Goal: Information Seeking & Learning: Learn about a topic

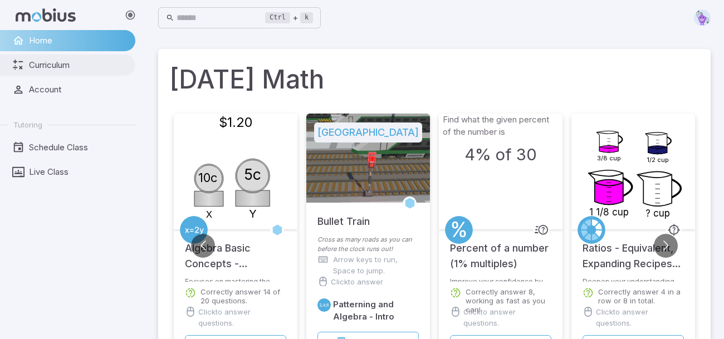
click at [61, 71] on link "Curriculum" at bounding box center [67, 65] width 135 height 21
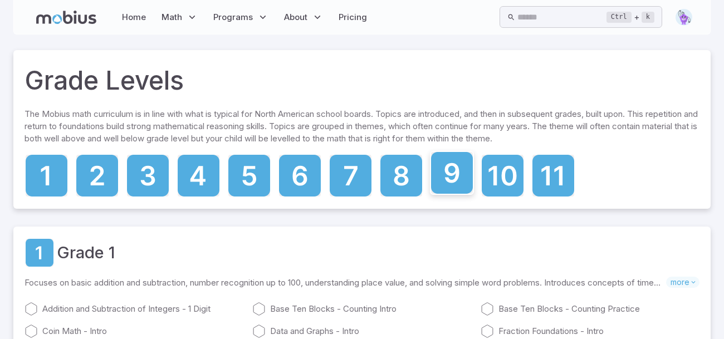
click at [446, 174] on icon at bounding box center [452, 173] width 42 height 42
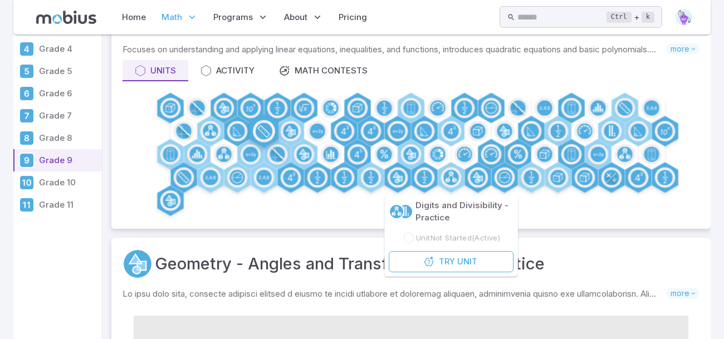
scroll to position [81, 0]
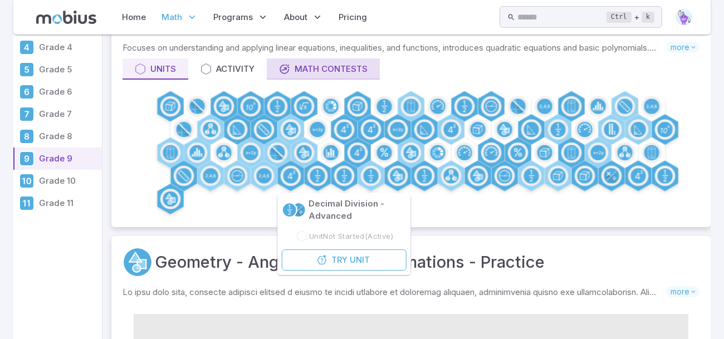
click at [295, 72] on div "Math Contests" at bounding box center [323, 69] width 89 height 12
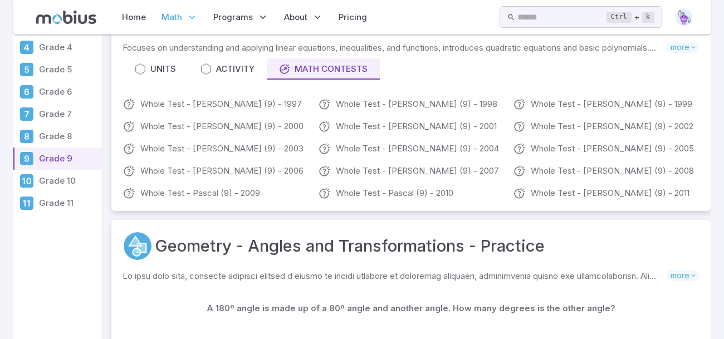
click at [341, 33] on div "Grade 9" at bounding box center [411, 14] width 577 height 38
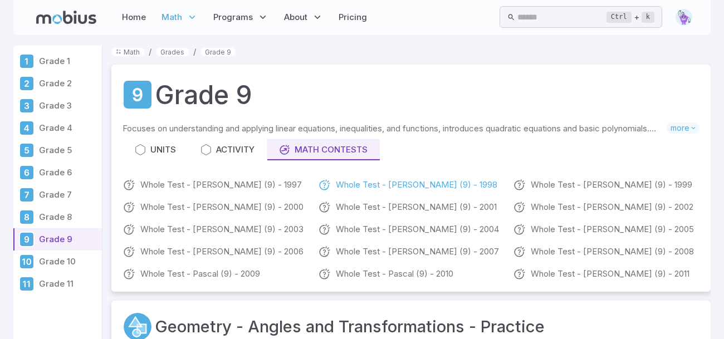
click at [378, 188] on link "Whole Test - [PERSON_NAME] (9) - 1998" at bounding box center [411, 184] width 187 height 13
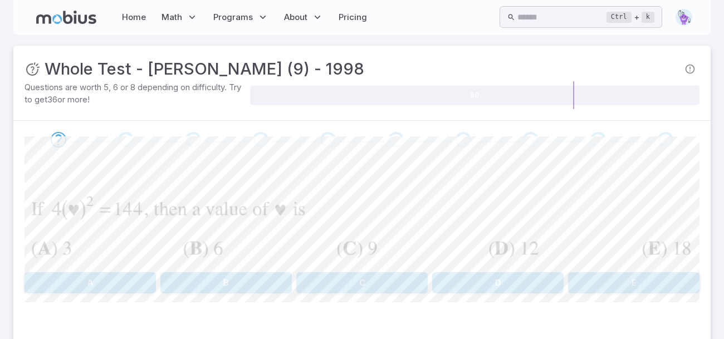
click at [194, 285] on button "B" at bounding box center [226, 282] width 132 height 21
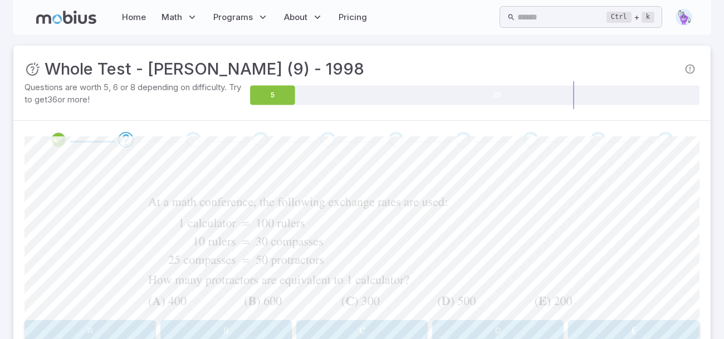
click at [204, 238] on div at bounding box center [363, 253] width 440 height 126
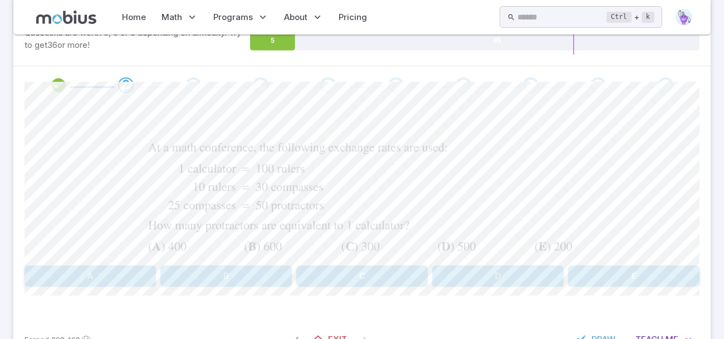
scroll to position [59, 0]
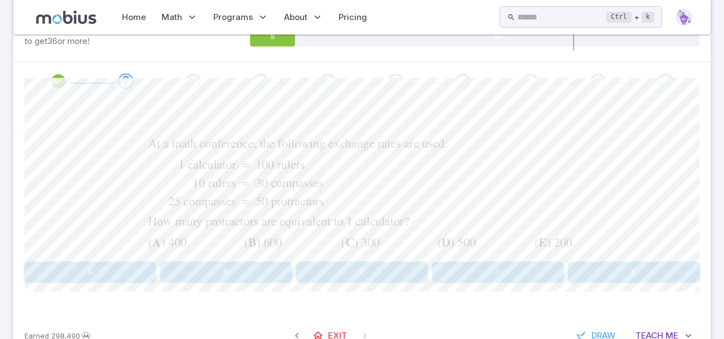
click at [172, 264] on button "B" at bounding box center [226, 272] width 132 height 21
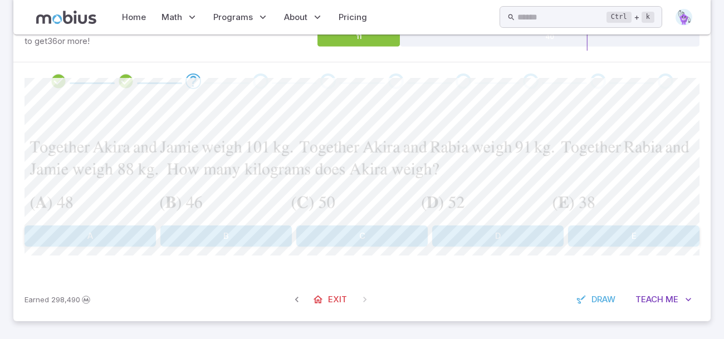
click at [452, 228] on button "D" at bounding box center [498, 236] width 132 height 21
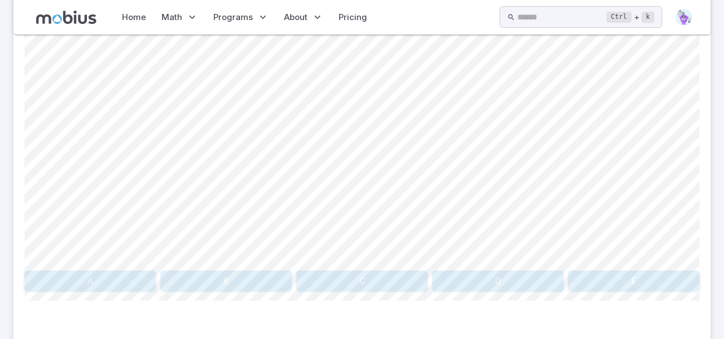
scroll to position [173, 0]
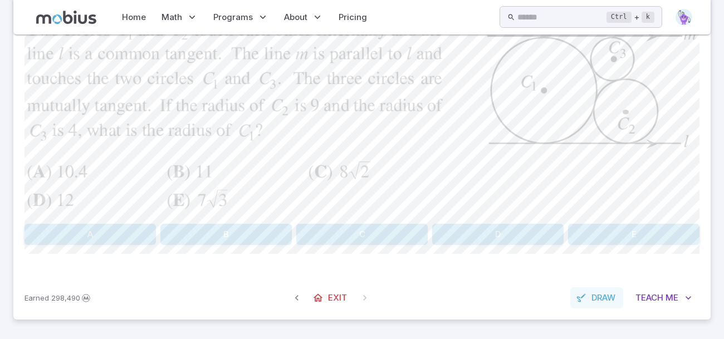
click at [596, 303] on span "Draw" at bounding box center [604, 298] width 24 height 12
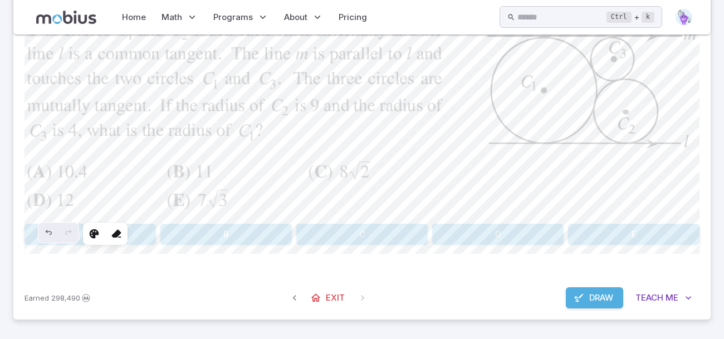
click at [127, 233] on div at bounding box center [105, 234] width 45 height 22
click at [116, 233] on icon at bounding box center [116, 233] width 11 height 11
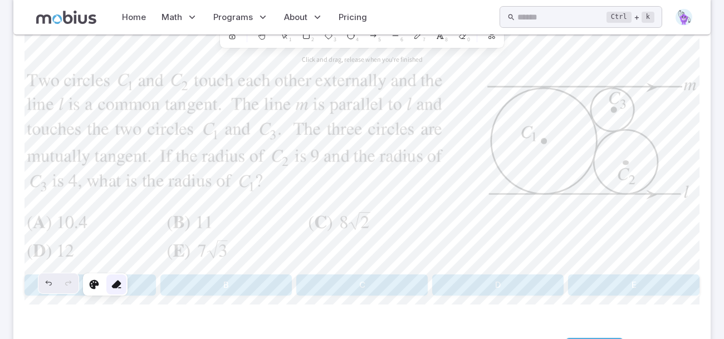
scroll to position [120, 0]
click at [121, 289] on icon at bounding box center [116, 286] width 11 height 11
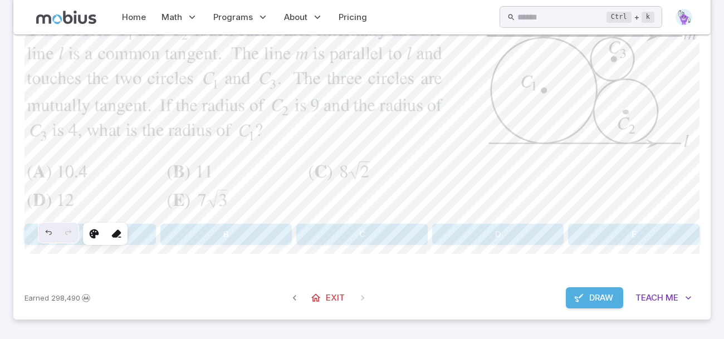
click at [592, 295] on span "Draw" at bounding box center [602, 298] width 24 height 12
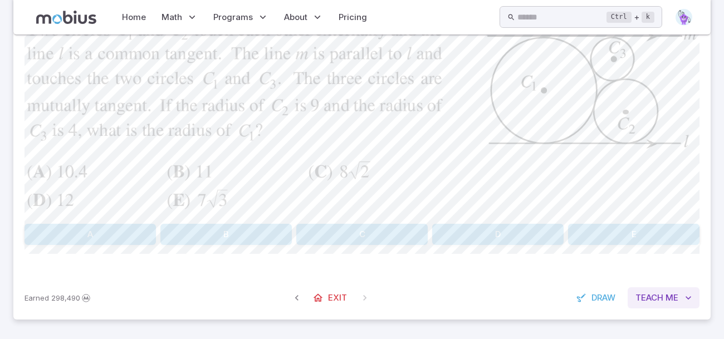
click at [650, 297] on span "Teach" at bounding box center [650, 298] width 28 height 12
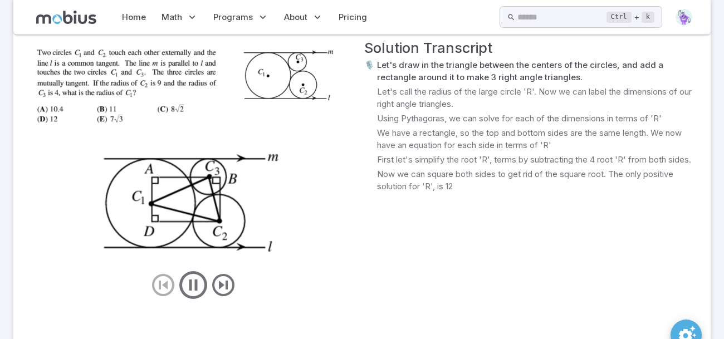
scroll to position [504, 0]
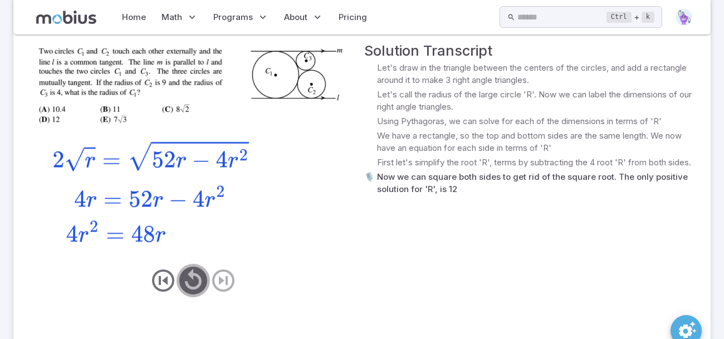
click at [188, 288] on icon "play/pause/restart" at bounding box center [193, 280] width 33 height 33
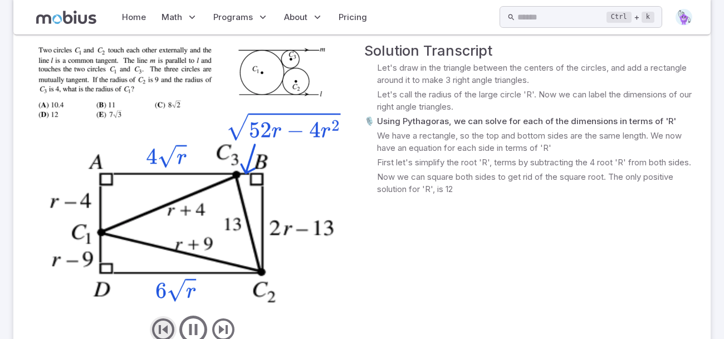
click at [165, 327] on icon "previous" at bounding box center [163, 330] width 27 height 27
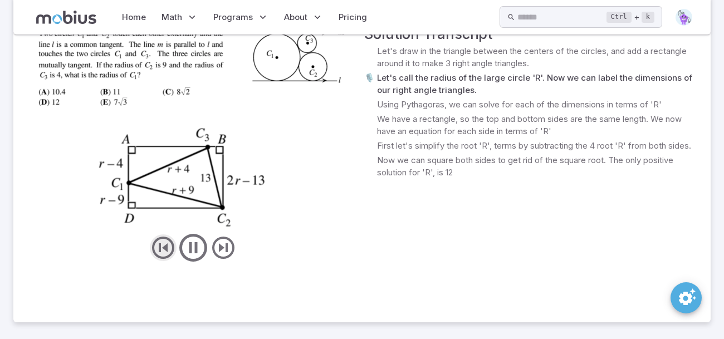
scroll to position [523, 0]
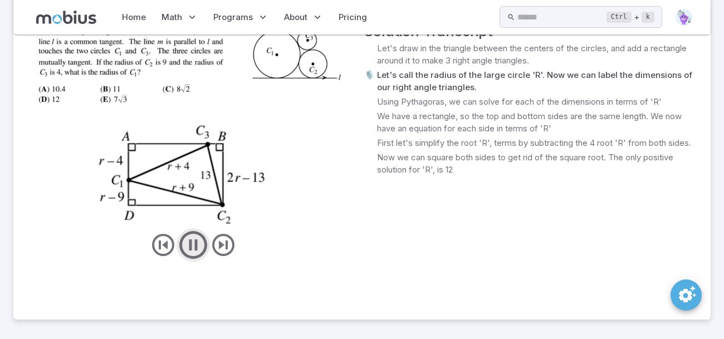
click at [194, 255] on icon "play/pause/restart" at bounding box center [193, 244] width 33 height 33
click at [171, 240] on icon "previous" at bounding box center [163, 245] width 27 height 27
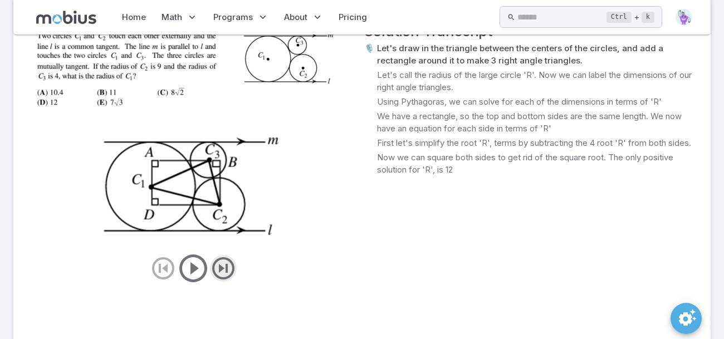
click at [225, 267] on icon "next" at bounding box center [223, 268] width 27 height 27
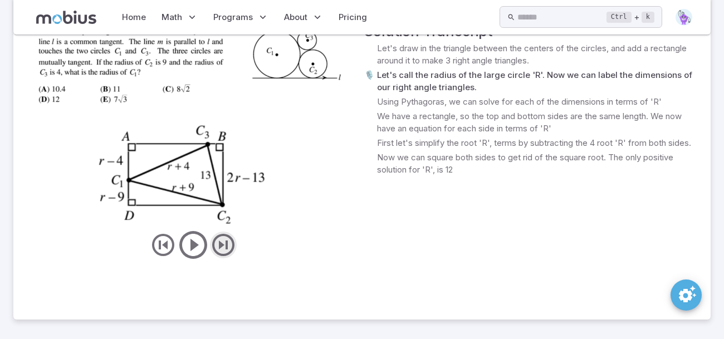
click at [223, 240] on icon "next" at bounding box center [223, 245] width 27 height 27
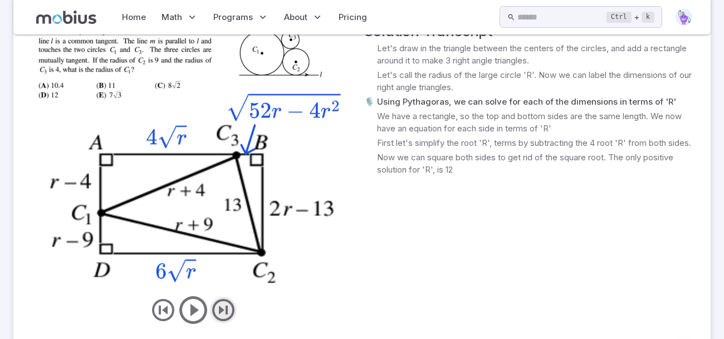
click at [231, 311] on icon "next" at bounding box center [223, 310] width 27 height 27
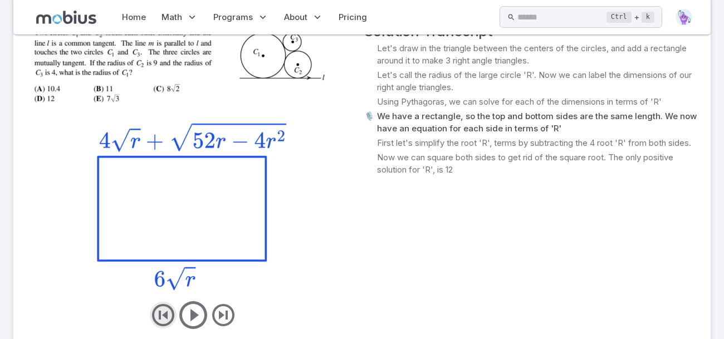
click at [169, 314] on icon "previous" at bounding box center [163, 315] width 27 height 27
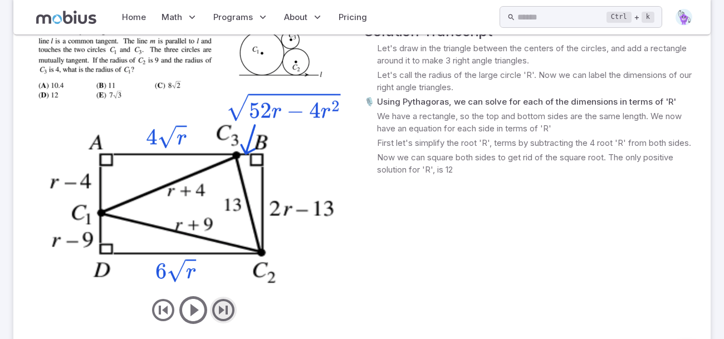
click at [227, 303] on icon "next" at bounding box center [223, 310] width 27 height 27
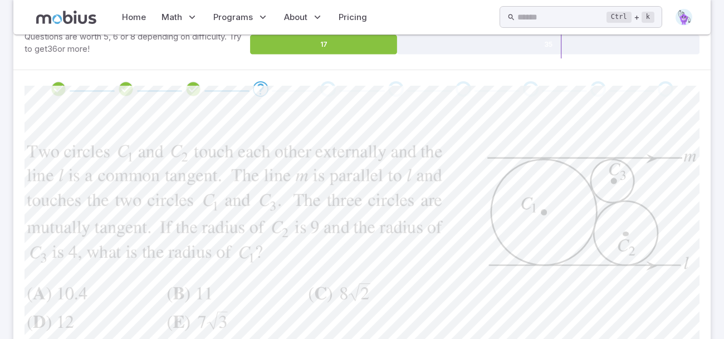
scroll to position [0, 0]
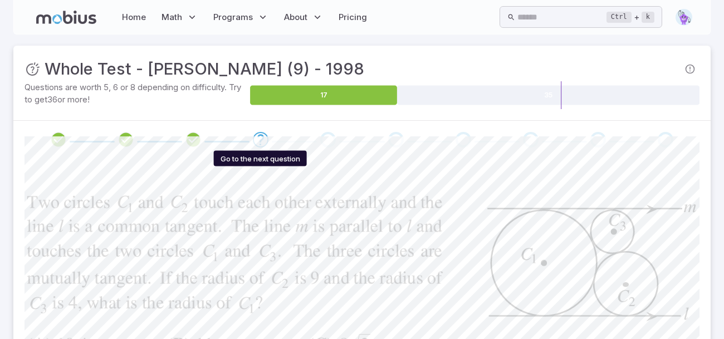
click at [260, 144] on icon "Go to the next question" at bounding box center [260, 139] width 13 height 13
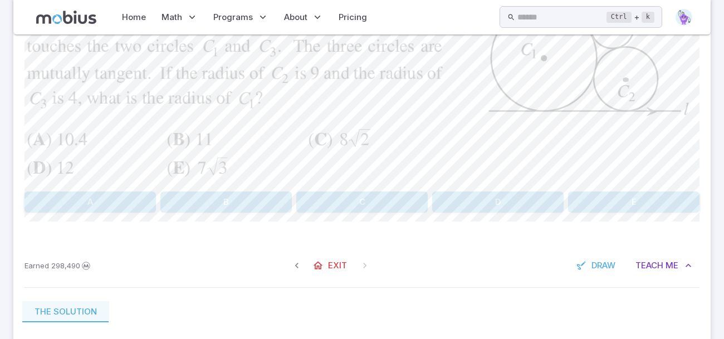
scroll to position [207, 0]
click at [454, 196] on button "D" at bounding box center [498, 199] width 132 height 21
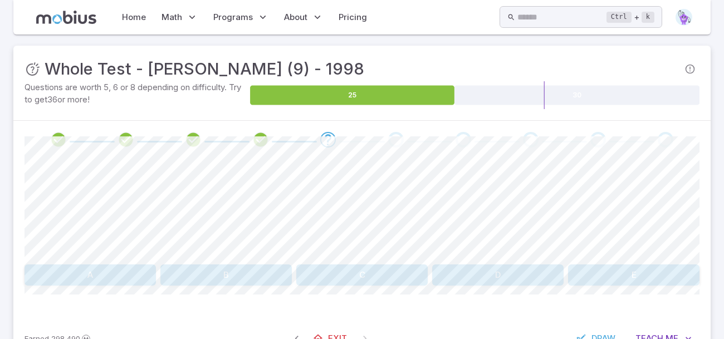
scroll to position [41, 0]
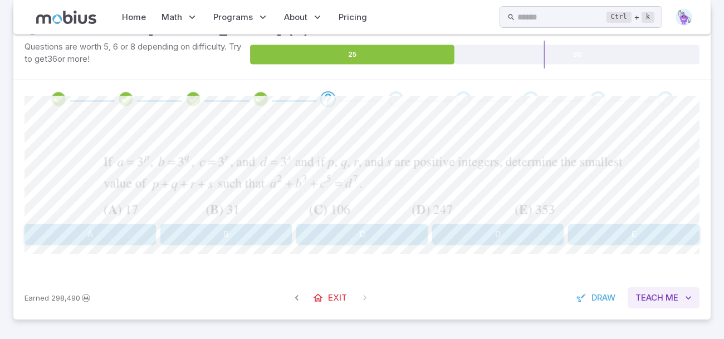
click at [681, 300] on button "Teach Me" at bounding box center [664, 298] width 72 height 21
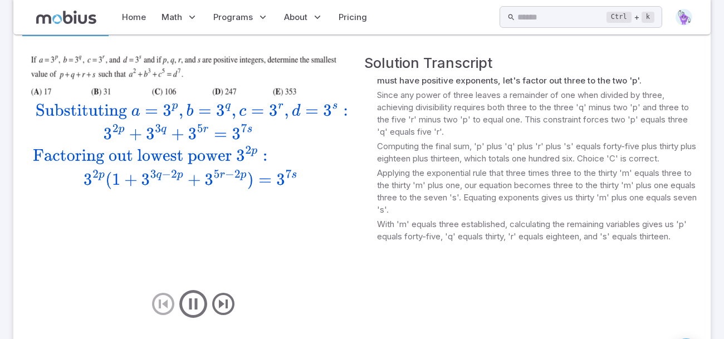
scroll to position [0, 0]
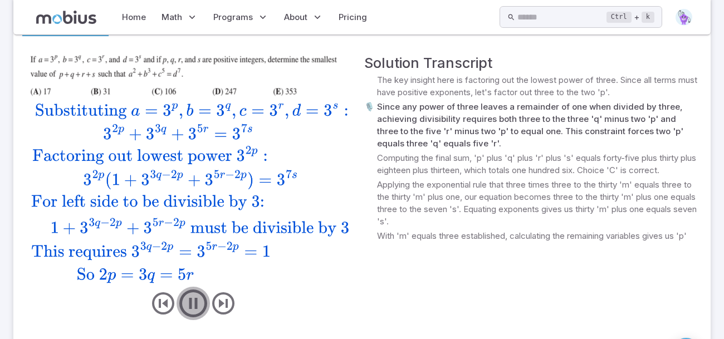
click at [194, 304] on icon "play/pause/restart" at bounding box center [193, 303] width 33 height 33
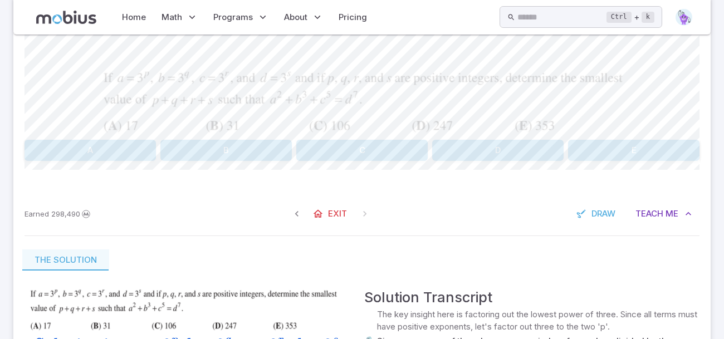
scroll to position [148, 0]
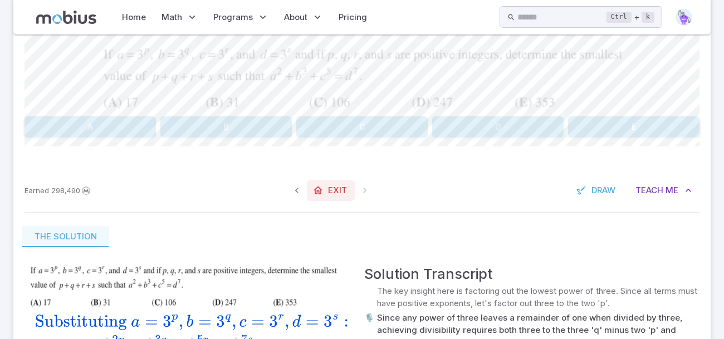
click at [327, 193] on link "Exit" at bounding box center [331, 190] width 48 height 21
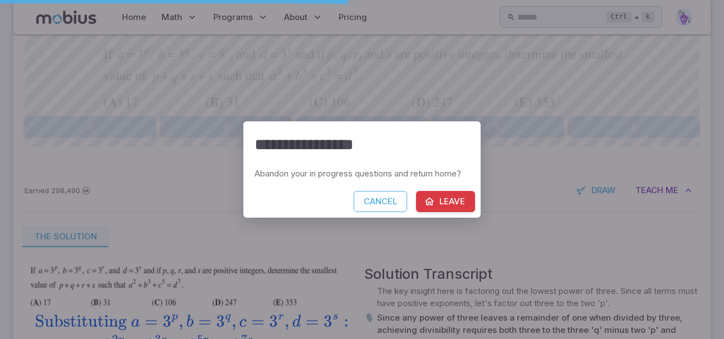
click at [444, 206] on button "Leave" at bounding box center [445, 201] width 59 height 21
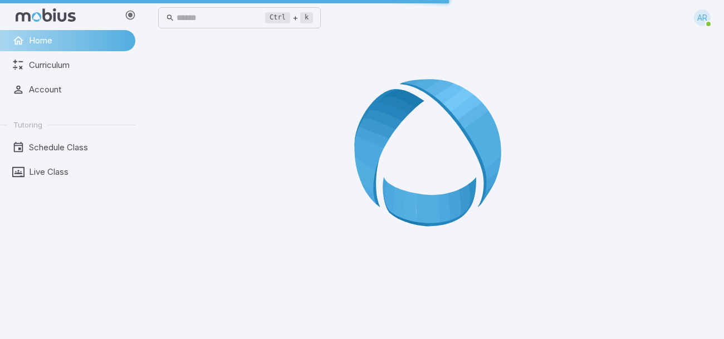
scroll to position [0, 0]
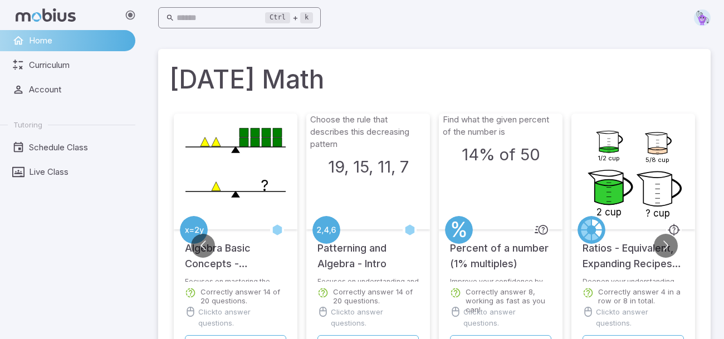
click at [222, 14] on input "text" at bounding box center [221, 18] width 89 height 22
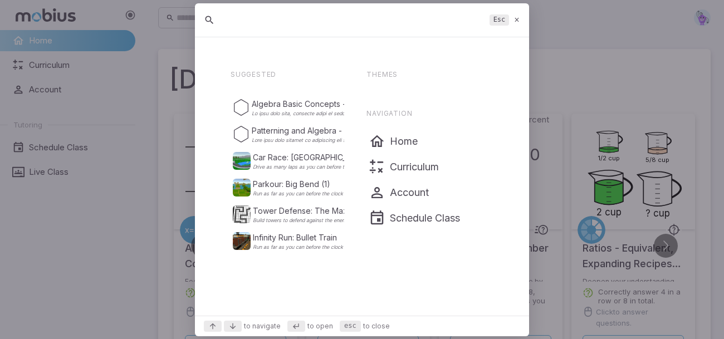
click at [218, 16] on div "Esc" at bounding box center [362, 20] width 334 height 34
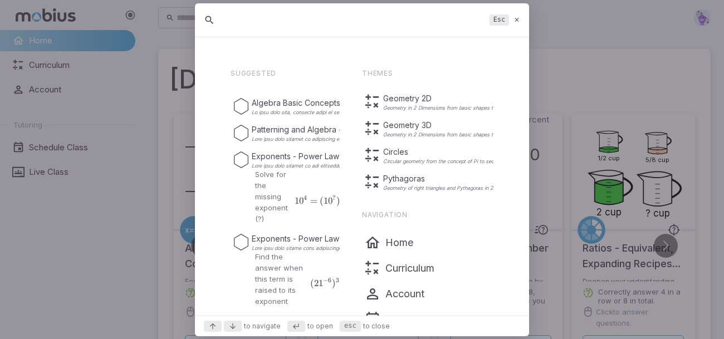
click at [248, 18] on input "text" at bounding box center [354, 20] width 264 height 20
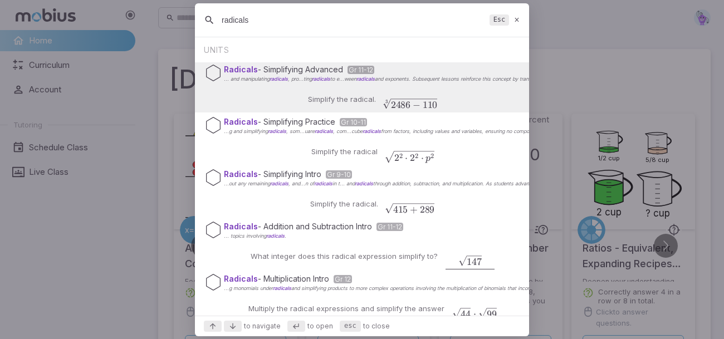
type input "radicals"
click at [319, 91] on div "Simplify the radical. 2486 − 110 3 \sqrt[3]{2486 - 110} 3 2486 − 110 ​" at bounding box center [362, 99] width 153 height 27
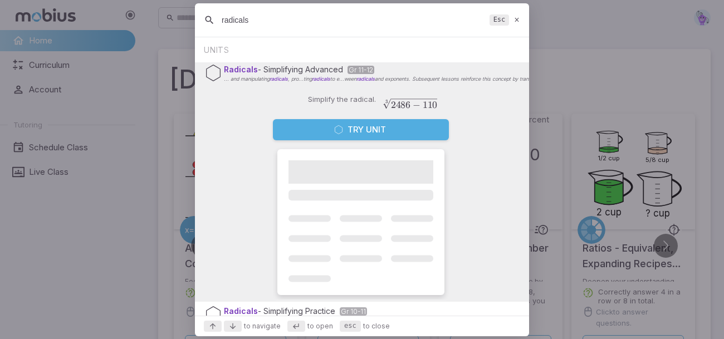
click at [327, 134] on button "Try Unit" at bounding box center [361, 129] width 176 height 21
click at [327, 134] on span "4 p + 9" at bounding box center [368, 132] width 116 height 13
click at [310, 126] on span "4 p + 9" at bounding box center [368, 132] width 116 height 13
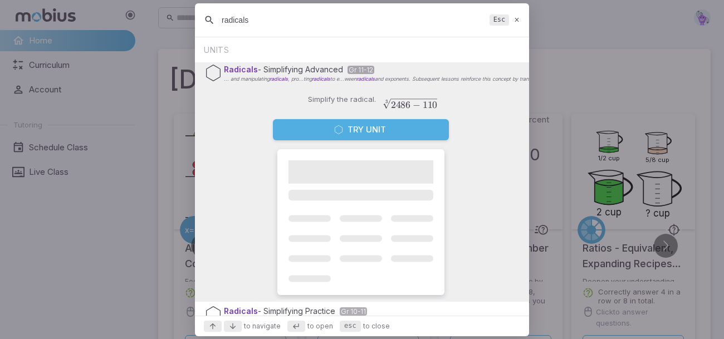
click at [310, 126] on span "4 p + 9" at bounding box center [368, 132] width 116 height 13
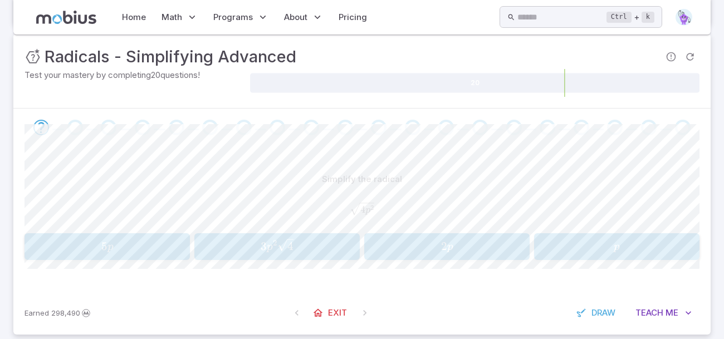
scroll to position [154, 0]
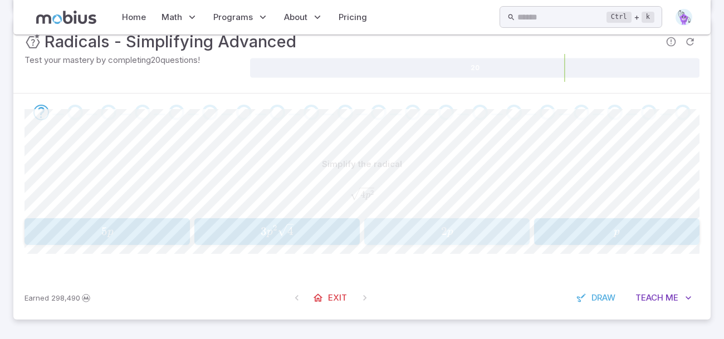
click at [444, 229] on span "2" at bounding box center [444, 232] width 6 height 14
click at [310, 222] on button "5 d 3 5d\sqrt{3} 5 d 3 ​" at bounding box center [362, 231] width 132 height 27
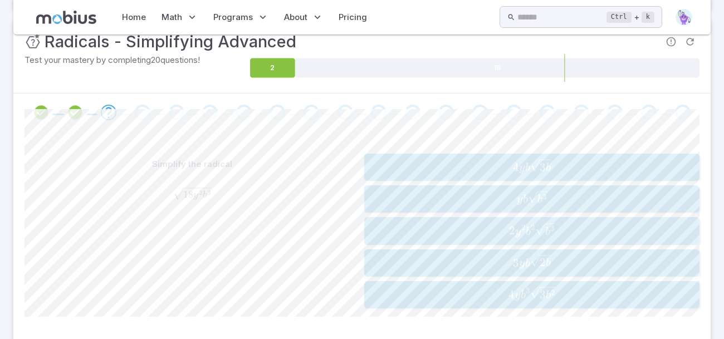
click at [385, 255] on span "3 y b 2 b ​" at bounding box center [532, 263] width 328 height 16
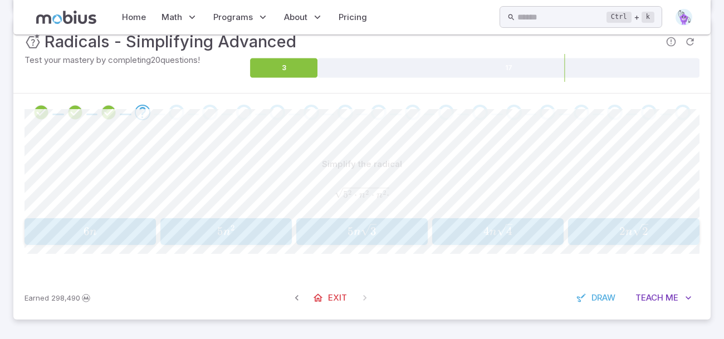
click at [260, 236] on span "5 n 2" at bounding box center [226, 232] width 124 height 15
click at [592, 228] on span "3 d 7 ​" at bounding box center [617, 232] width 158 height 16
click at [142, 220] on button "5 n 5n 5 n" at bounding box center [91, 231] width 132 height 27
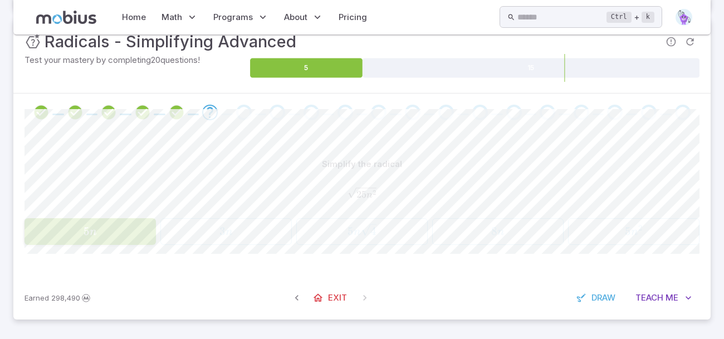
click at [142, 220] on button "5 n 5n 5 n" at bounding box center [91, 231] width 132 height 27
click at [150, 158] on div "Simplify the radical" at bounding box center [362, 164] width 675 height 21
click at [212, 110] on icon "Review your answer" at bounding box center [210, 112] width 17 height 17
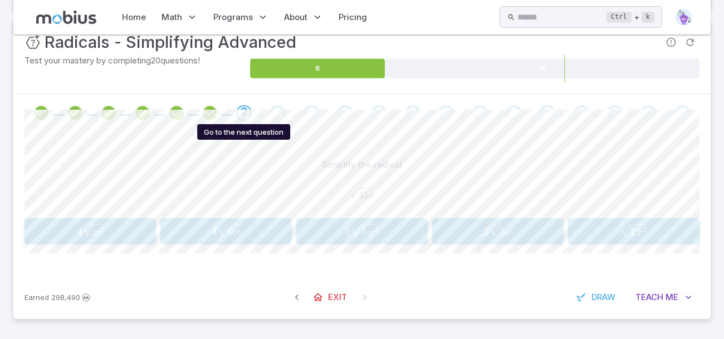
scroll to position [154, 0]
click at [487, 226] on span "3" at bounding box center [487, 232] width 6 height 14
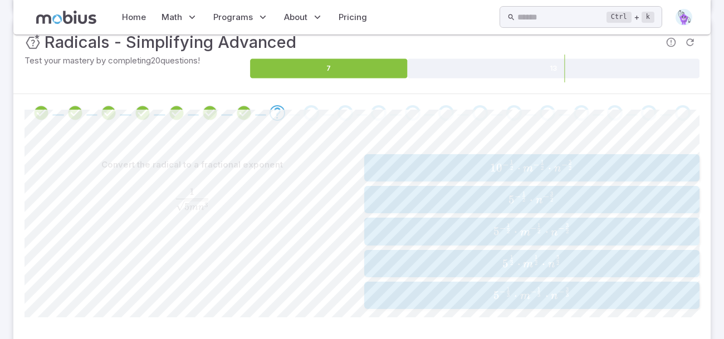
click at [376, 241] on button "5 − 1 2 ⋅ m − 1 2 ⋅ n − 3 2 5^{-\frac{1}{2}}\cdot m^{-\frac{1}{2}}\cdot {n}^{-\…" at bounding box center [531, 231] width 335 height 27
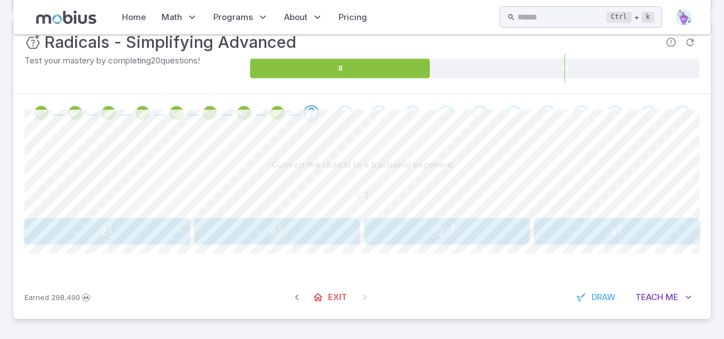
click at [121, 232] on span "2 3 1 ​" at bounding box center [107, 231] width 158 height 15
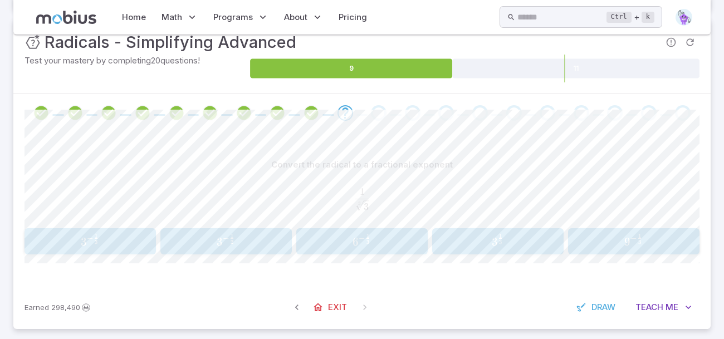
click at [125, 236] on span "3 − 3 1 ​" at bounding box center [90, 241] width 124 height 15
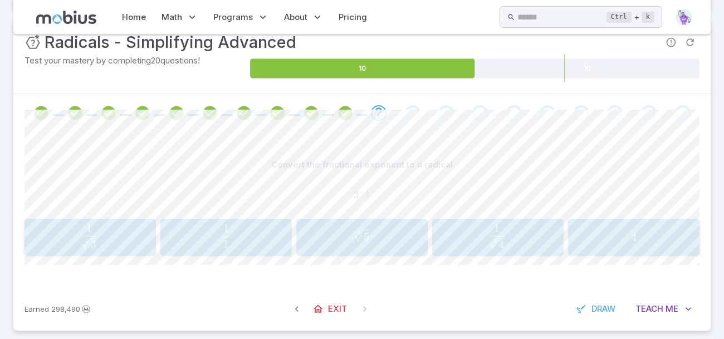
click at [119, 235] on span "3 3 ​ 1 ​" at bounding box center [89, 237] width 113 height 25
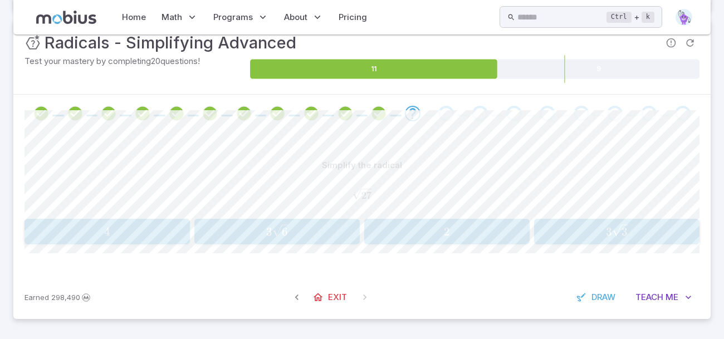
scroll to position [153, 0]
click at [643, 235] on span "3 3 ​" at bounding box center [617, 232] width 158 height 14
click at [479, 226] on span "4 d 2 p 2" at bounding box center [498, 233] width 124 height 15
click at [591, 223] on div "4 + 7 3 4 + 7\sqrt{3} 4 + 7 3 ​" at bounding box center [634, 231] width 124 height 17
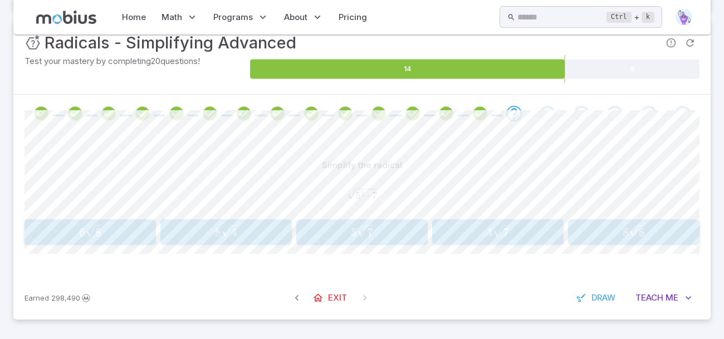
click at [376, 232] on span "5 7 ​" at bounding box center [362, 232] width 124 height 14
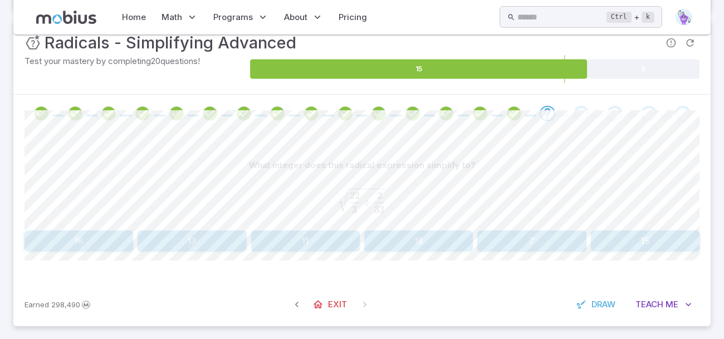
click at [288, 245] on button "11" at bounding box center [305, 241] width 109 height 21
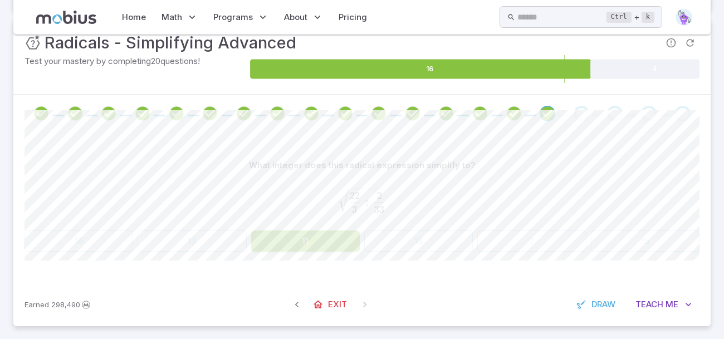
scroll to position [149, 0]
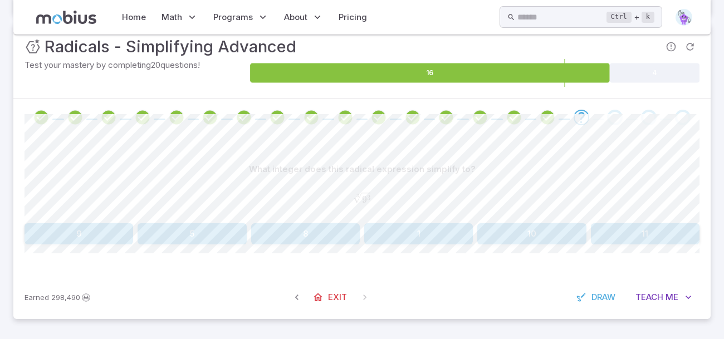
click at [37, 226] on button "9" at bounding box center [79, 233] width 109 height 21
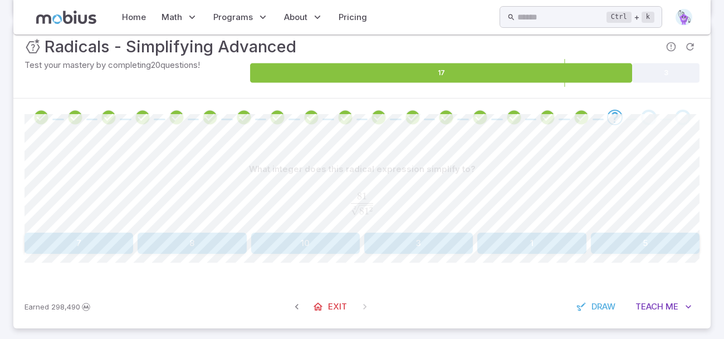
click at [544, 240] on button "1" at bounding box center [532, 243] width 109 height 21
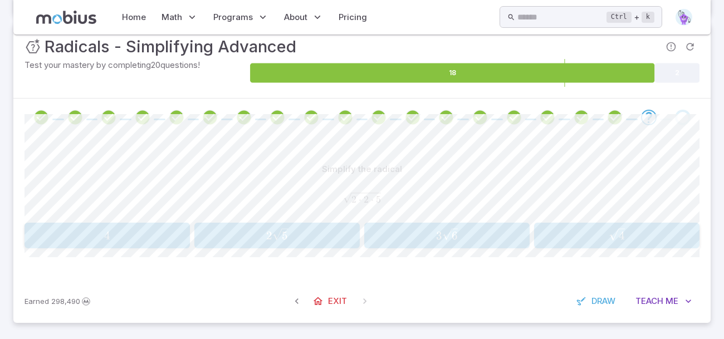
click at [275, 232] on icon "button" at bounding box center [280, 234] width 16 height 13
click at [205, 230] on span "8" at bounding box center [226, 236] width 124 height 14
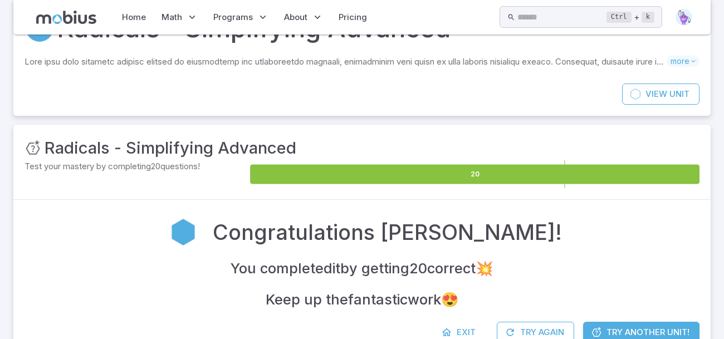
scroll to position [0, 0]
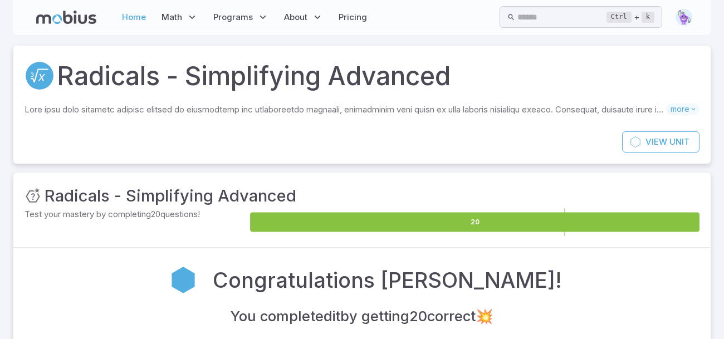
click at [130, 18] on link "Home" at bounding box center [134, 17] width 31 height 26
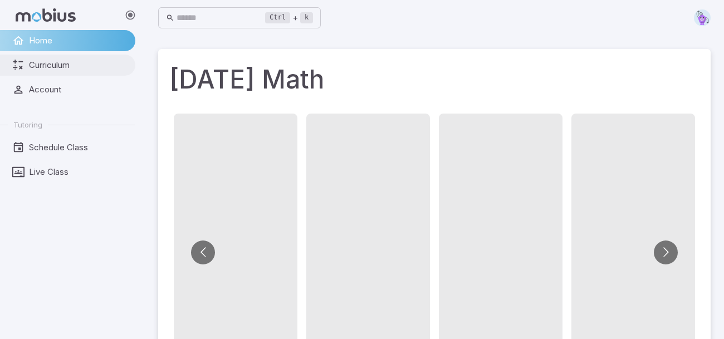
click at [74, 57] on link "Curriculum" at bounding box center [67, 65] width 135 height 21
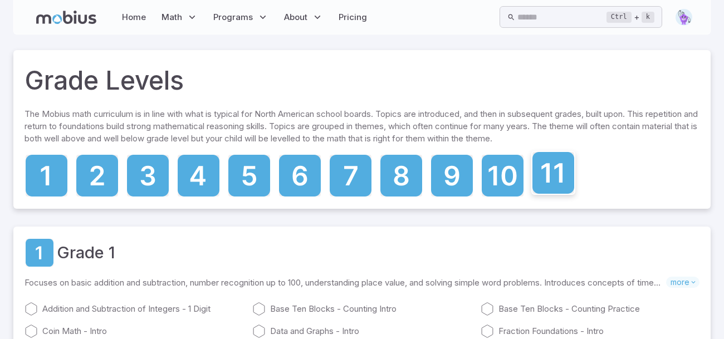
click at [563, 191] on icon at bounding box center [554, 173] width 42 height 42
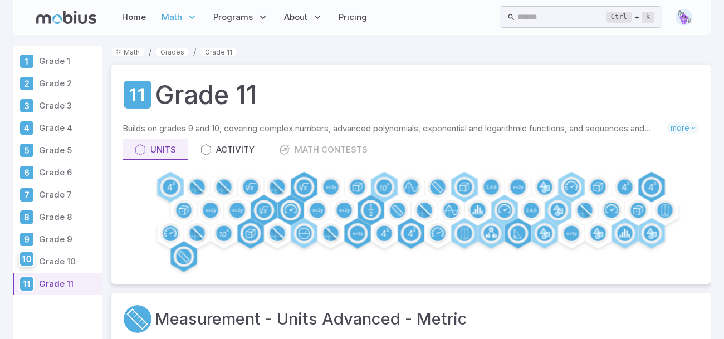
click at [29, 257] on icon at bounding box center [26, 258] width 13 height 13
